Goal: Use online tool/utility: Utilize a website feature to perform a specific function

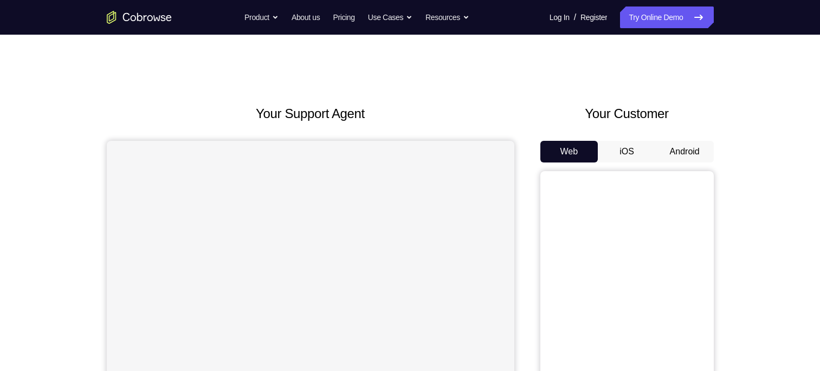
click at [681, 146] on button "Android" at bounding box center [685, 152] width 58 height 22
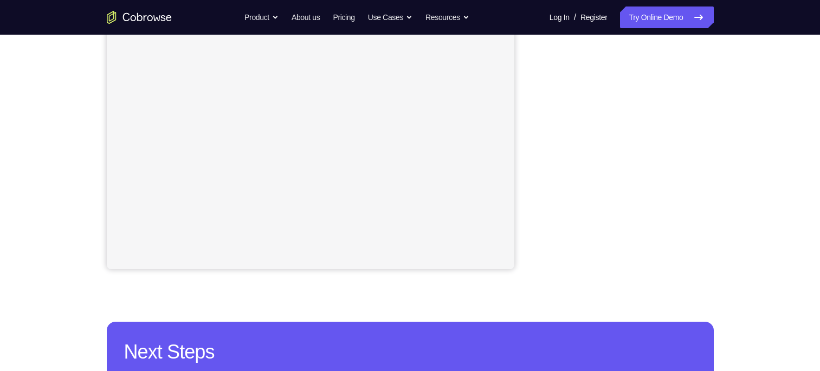
scroll to position [234, 0]
